Goal: Task Accomplishment & Management: Use online tool/utility

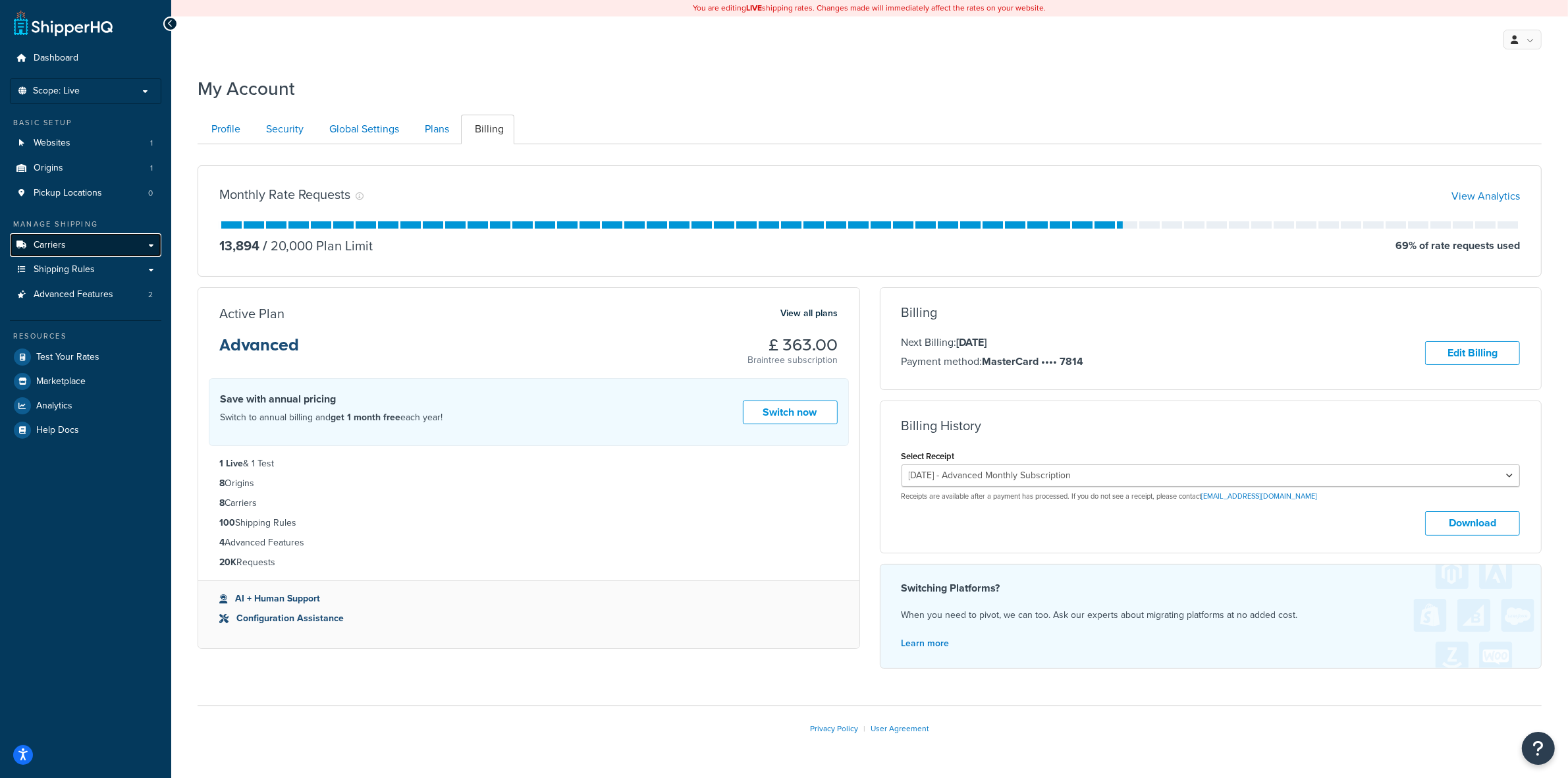
click at [61, 244] on span "Carriers" at bounding box center [49, 244] width 32 height 11
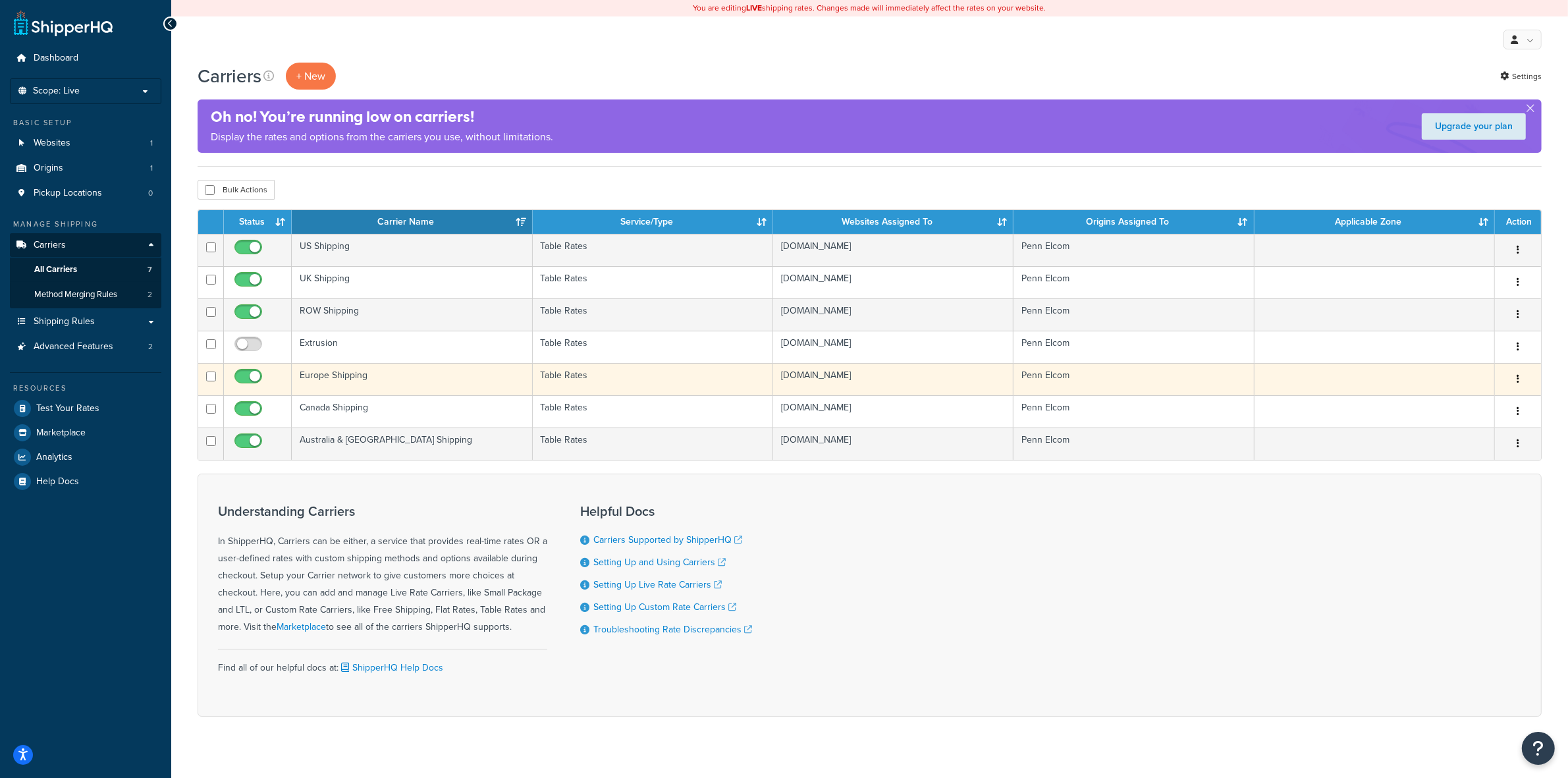
click at [344, 374] on td "Europe Shipping" at bounding box center [412, 378] width 240 height 32
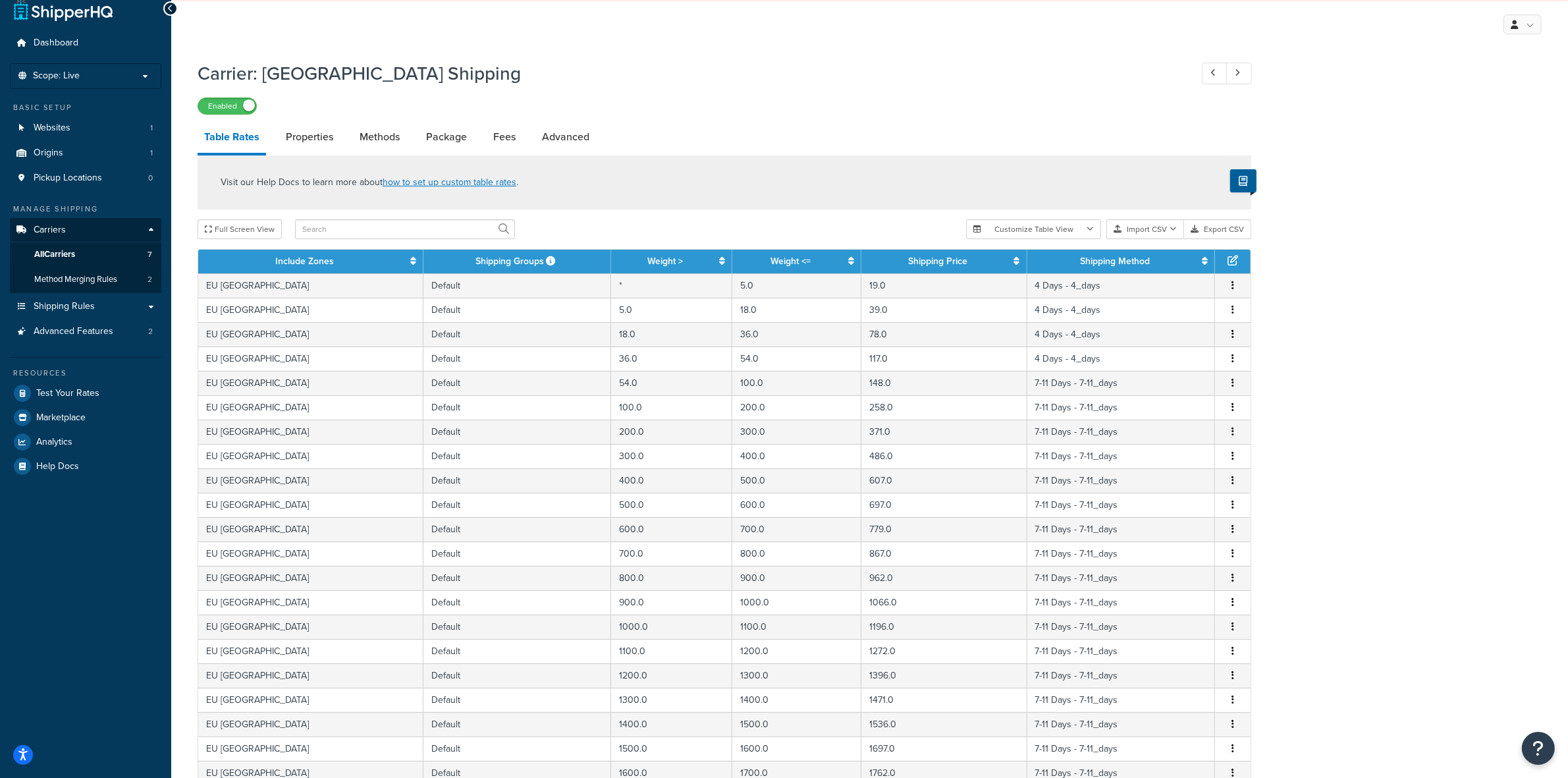
scroll to position [17, 0]
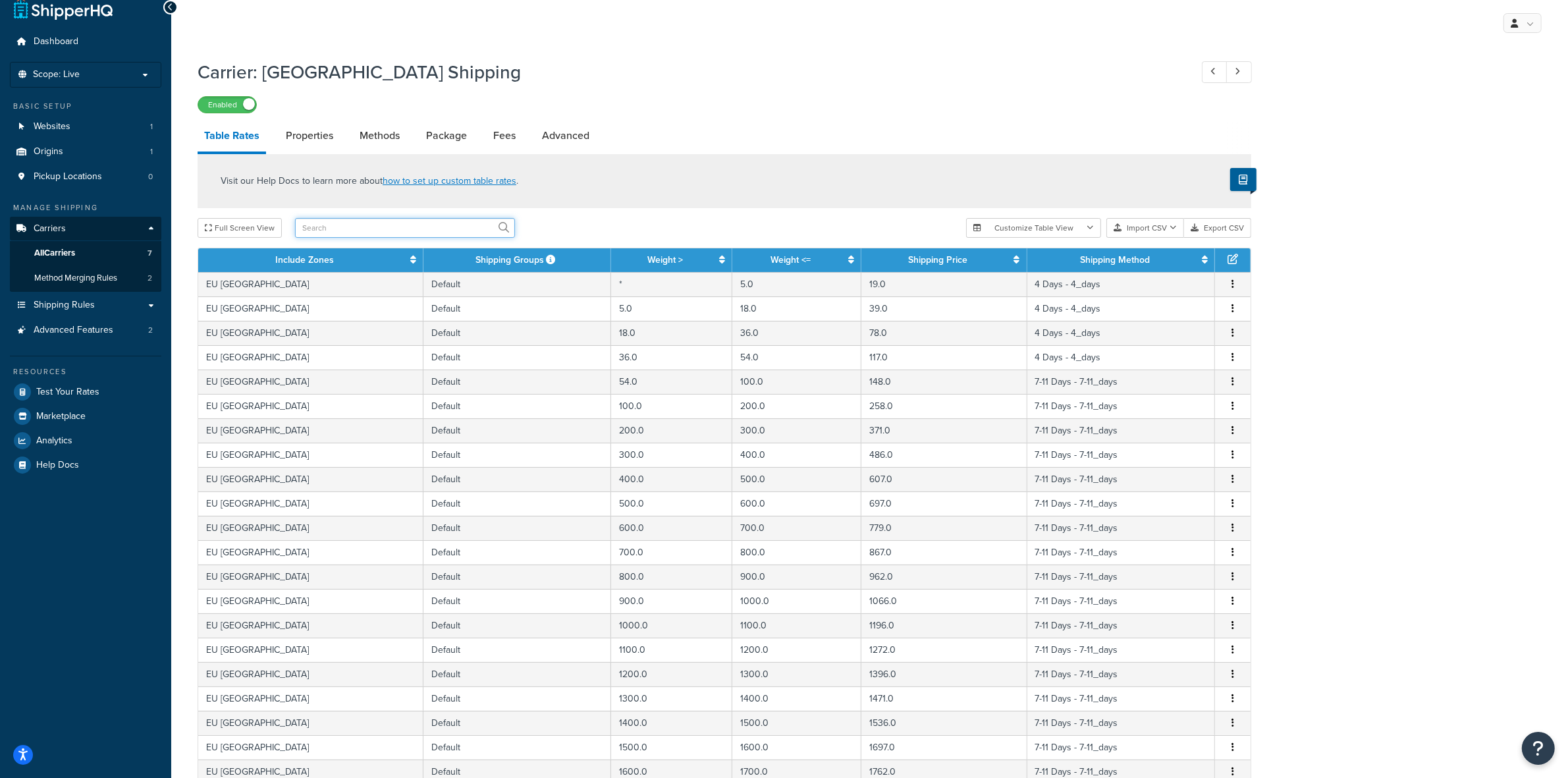
click at [366, 224] on input "text" at bounding box center [405, 228] width 220 height 20
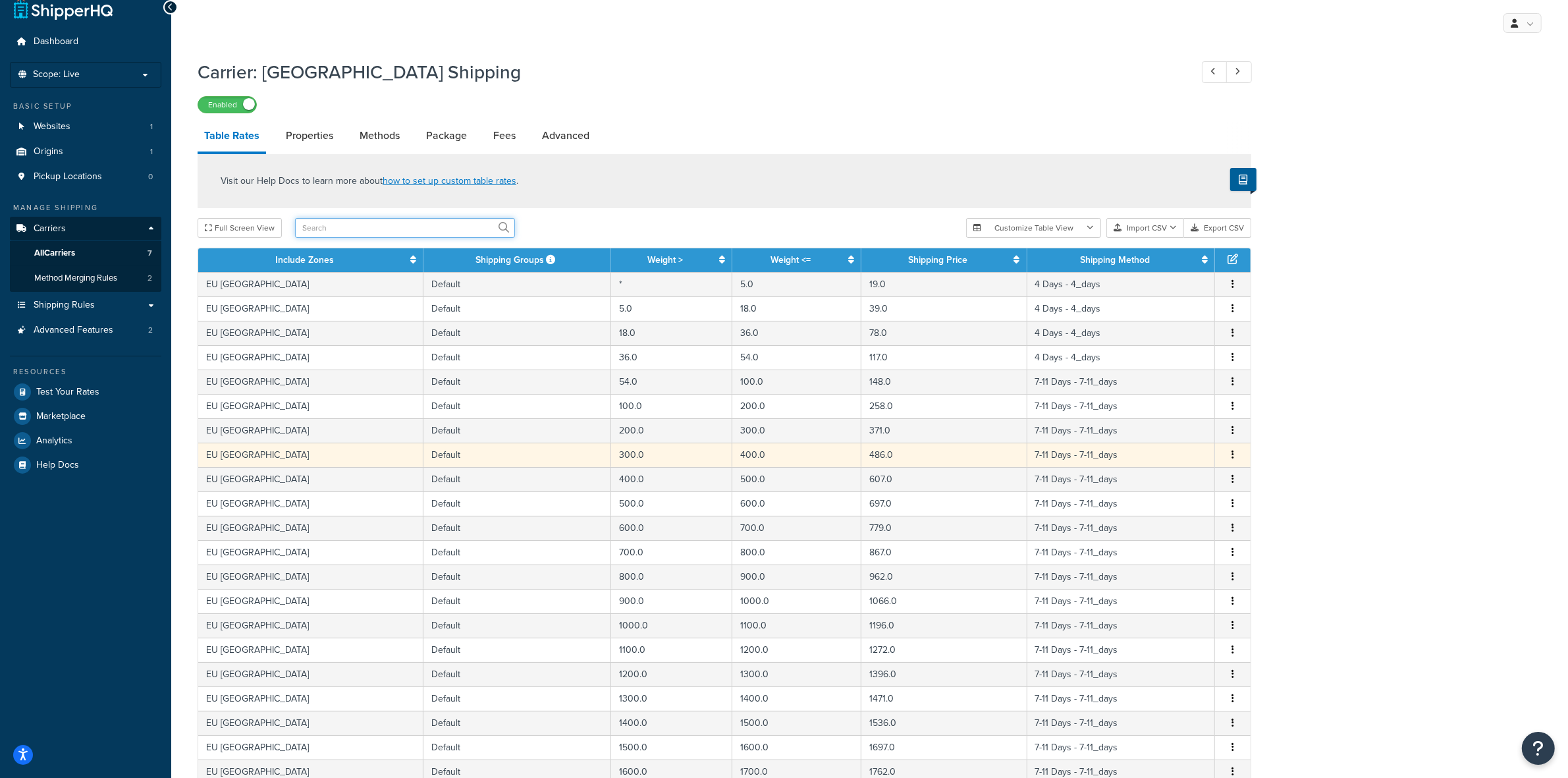
scroll to position [312, 0]
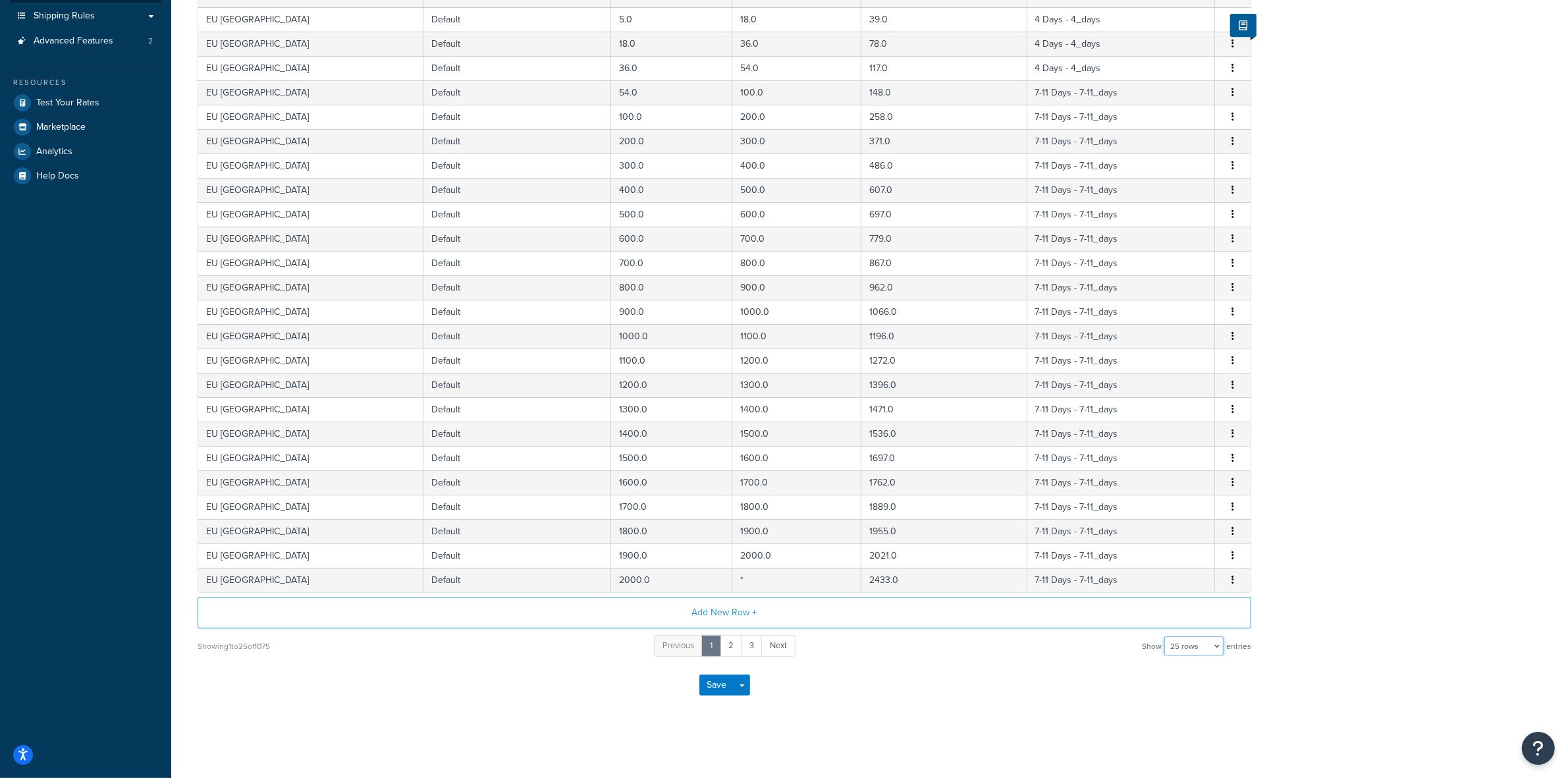
click at [1212, 648] on select "10 rows 15 rows 25 rows 50 rows 100 rows 1000 rows" at bounding box center [1194, 646] width 59 height 20
select select "100"
click at [1166, 636] on select "10 rows 15 rows 25 rows 50 rows 100 rows 1000 rows" at bounding box center [1194, 646] width 59 height 20
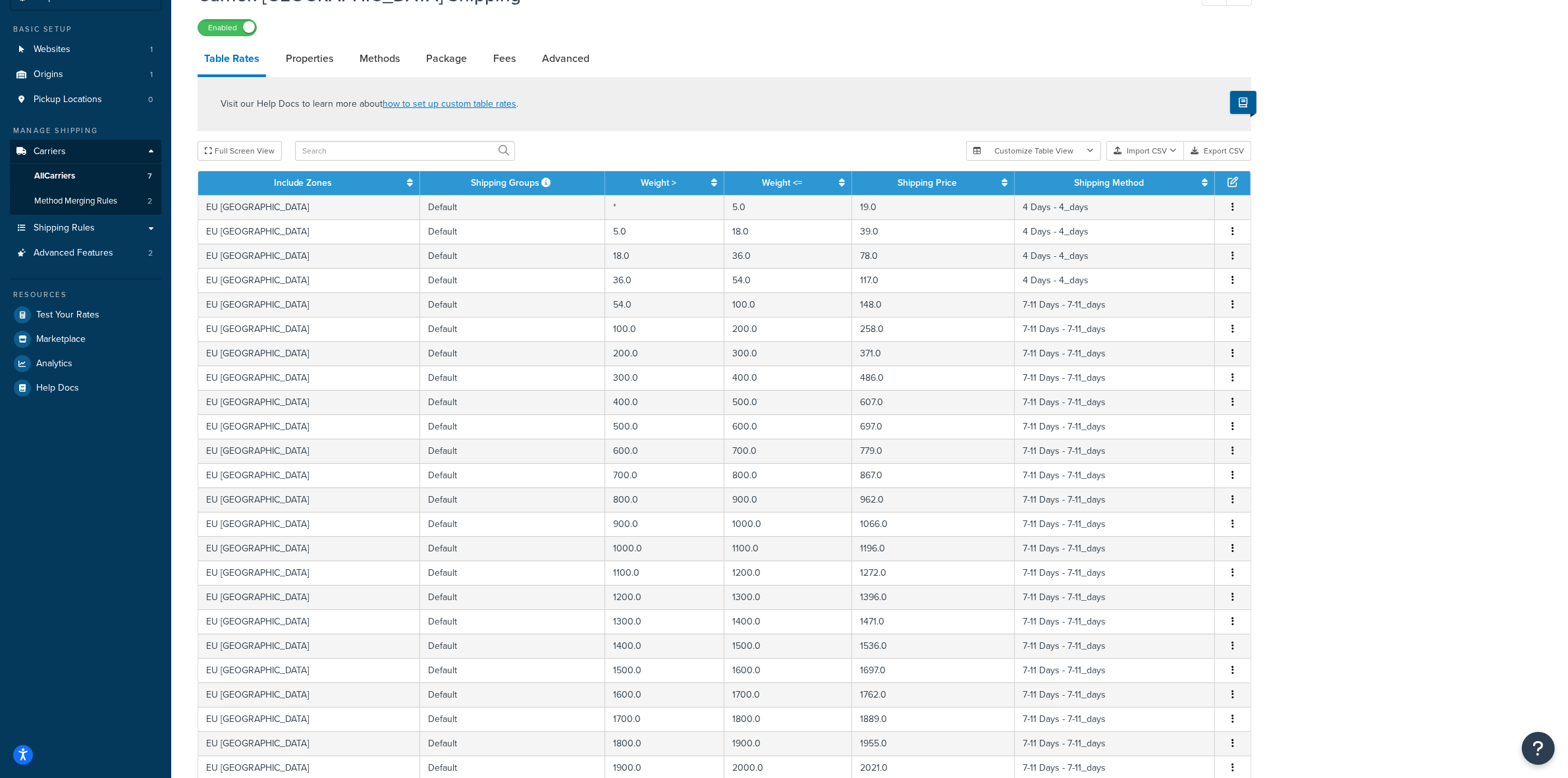
scroll to position [37, 0]
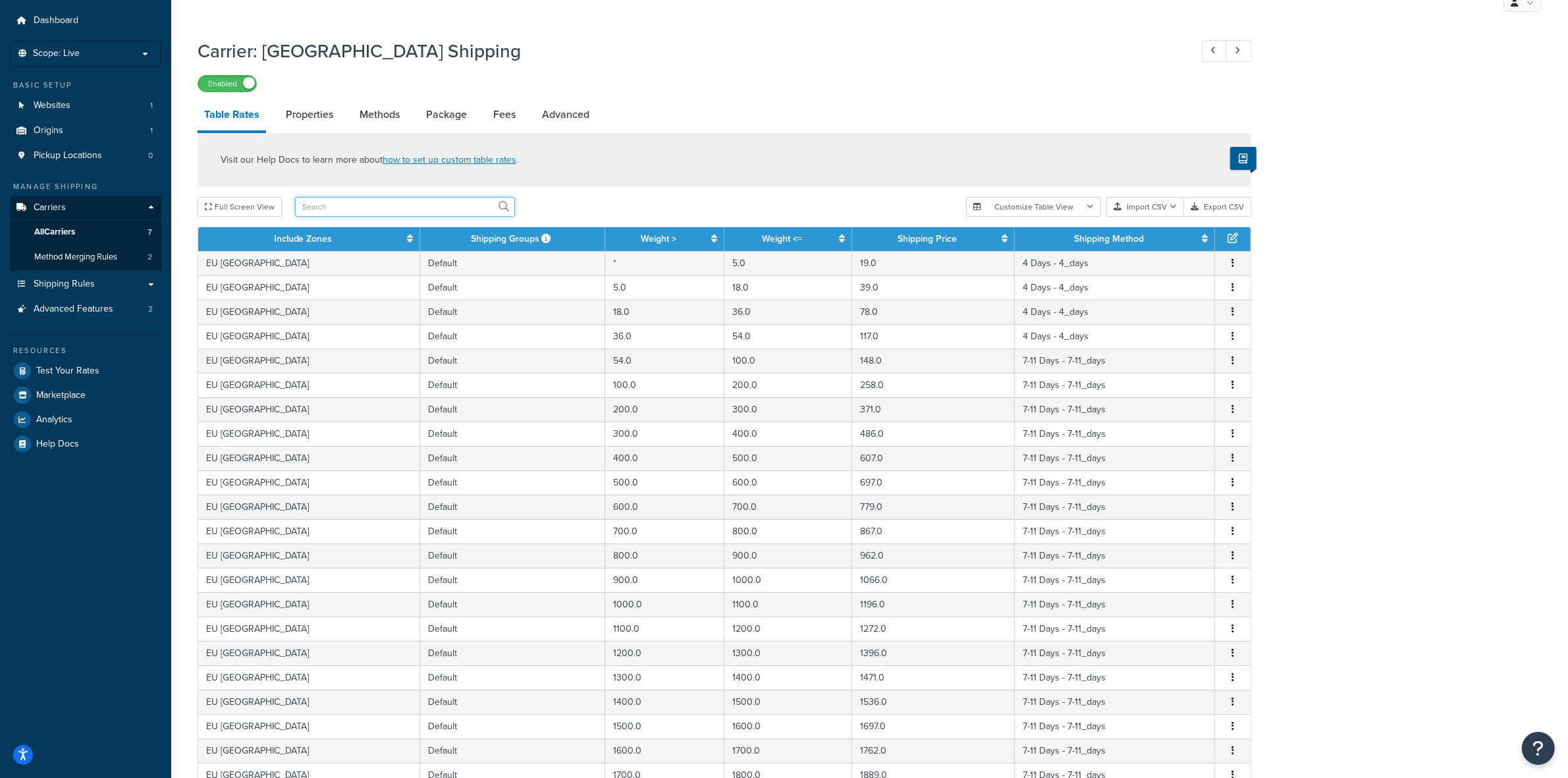
click at [333, 210] on input "text" at bounding box center [405, 207] width 220 height 20
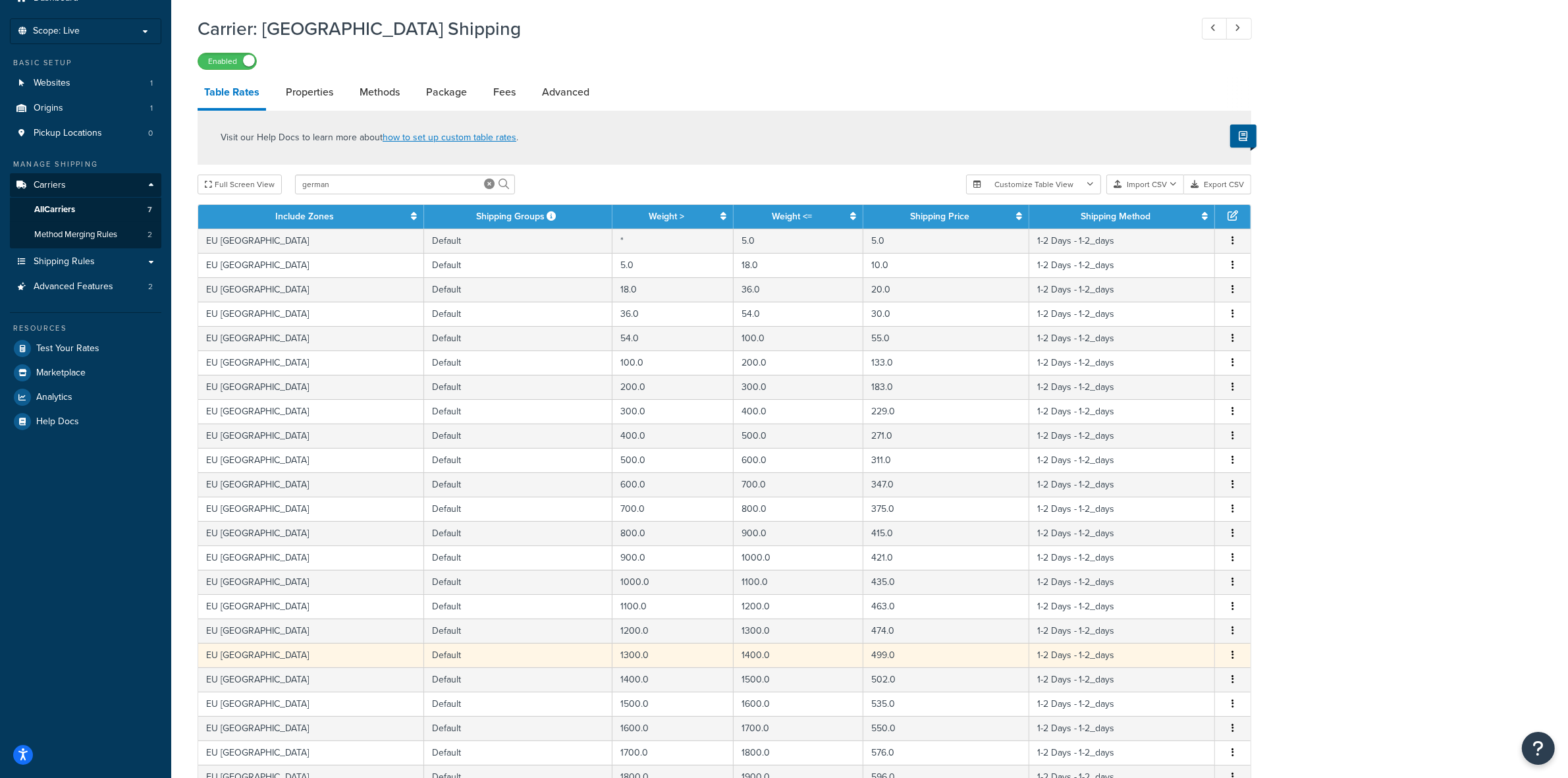
scroll to position [53, 0]
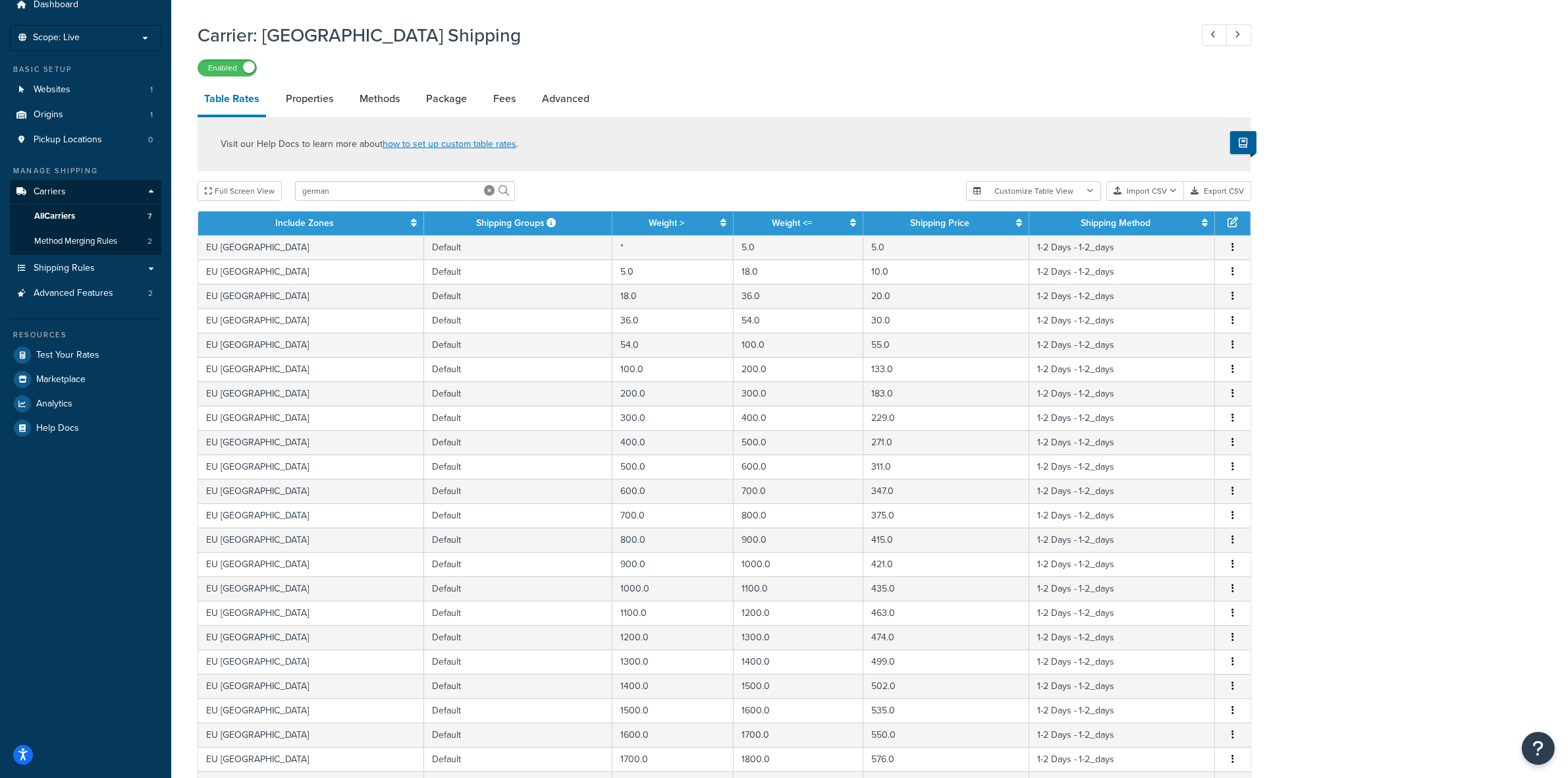
click at [1383, 182] on div "Carrier: Europe Shipping Enabled Table Rates Properties Methods Package Fees Ad…" at bounding box center [870, 506] width 1397 height 981
click at [386, 189] on input "german" at bounding box center [405, 191] width 220 height 20
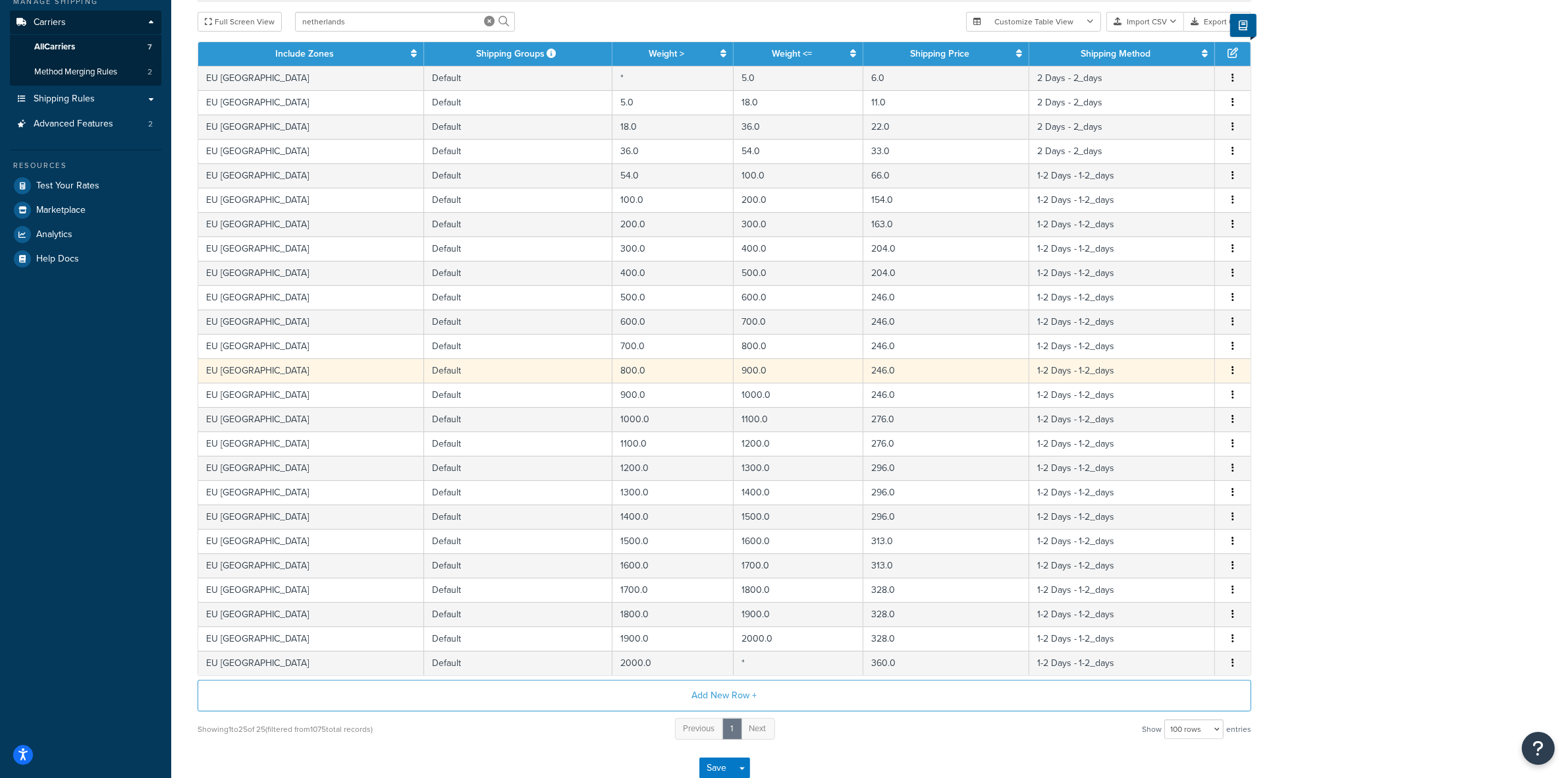
scroll to position [224, 0]
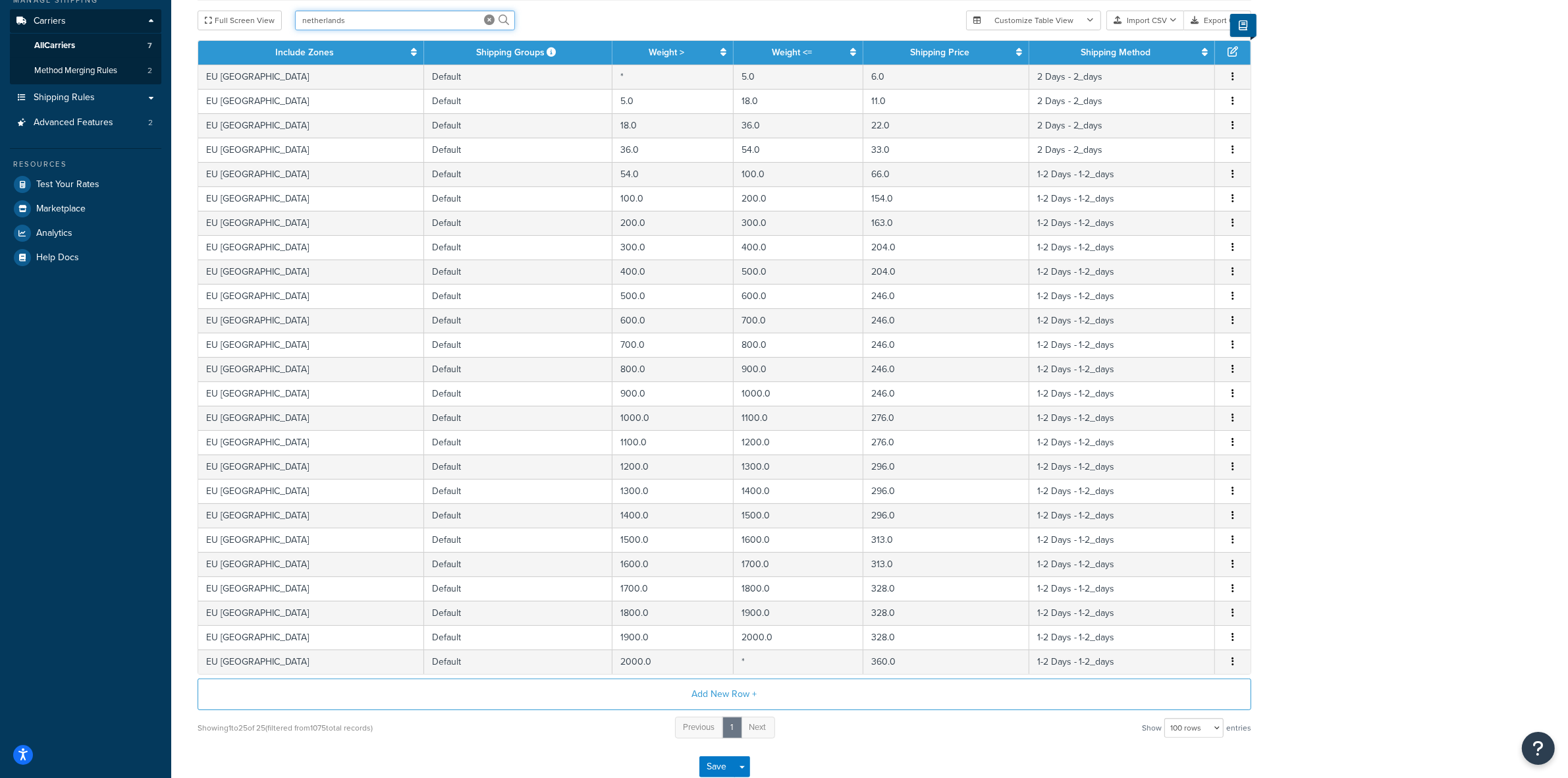
click at [367, 14] on input "netherlands" at bounding box center [405, 21] width 220 height 20
type input "german"
